Goal: Check status: Check status

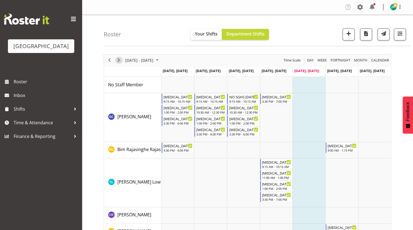
click at [119, 59] on span "Next" at bounding box center [118, 60] width 7 height 7
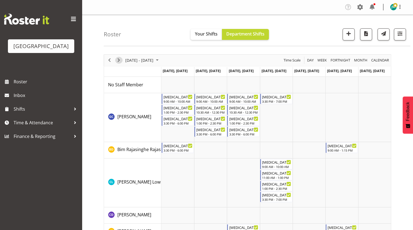
click at [119, 59] on span "Next" at bounding box center [118, 60] width 7 height 7
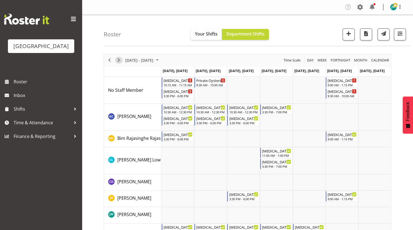
click at [119, 59] on span "Next" at bounding box center [118, 60] width 7 height 7
